Goal: Find specific page/section: Find specific page/section

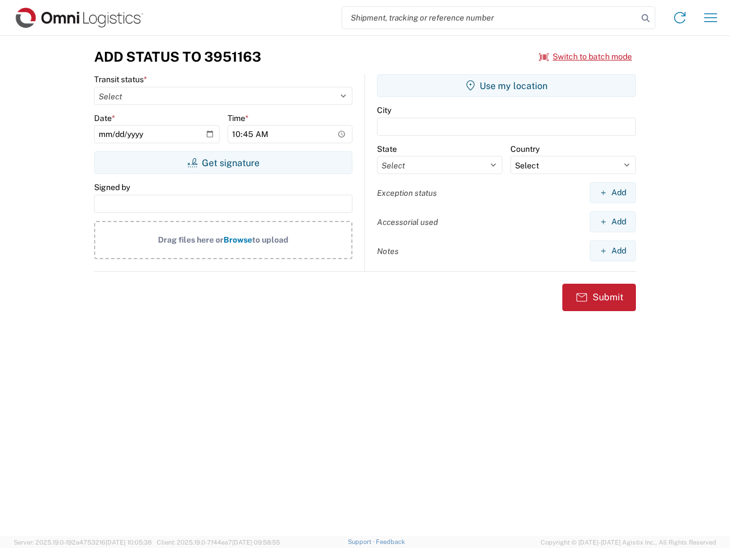
click at [490, 18] on input "search" at bounding box center [489, 18] width 295 height 22
click at [646, 18] on icon at bounding box center [646, 18] width 16 height 16
click at [680, 18] on icon at bounding box center [680, 18] width 18 height 18
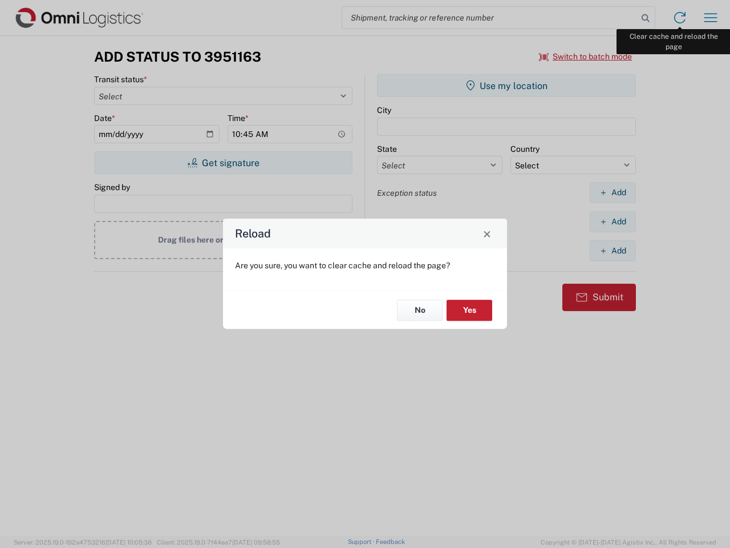
click at [711, 18] on div "Reload Are you sure, you want to clear cache and reload the page? No Yes" at bounding box center [365, 274] width 730 height 548
click at [586, 56] on div "Reload Are you sure, you want to clear cache and reload the page? No Yes" at bounding box center [365, 274] width 730 height 548
click at [223, 163] on div "Reload Are you sure, you want to clear cache and reload the page? No Yes" at bounding box center [365, 274] width 730 height 548
click at [506, 86] on div "Reload Are you sure, you want to clear cache and reload the page? No Yes" at bounding box center [365, 274] width 730 height 548
click at [613, 192] on div "Reload Are you sure, you want to clear cache and reload the page? No Yes" at bounding box center [365, 274] width 730 height 548
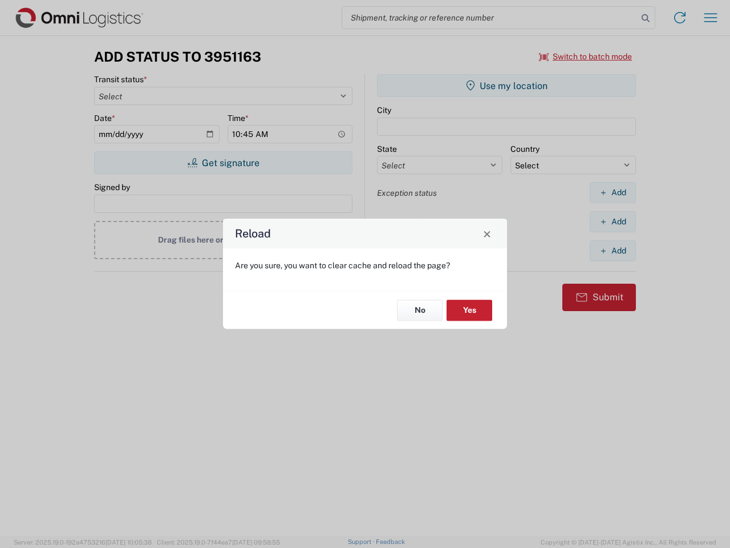
click at [613, 221] on div "Reload Are you sure, you want to clear cache and reload the page? No Yes" at bounding box center [365, 274] width 730 height 548
click at [613, 250] on div "Reload Are you sure, you want to clear cache and reload the page? No Yes" at bounding box center [365, 274] width 730 height 548
